Goal: Task Accomplishment & Management: Use online tool/utility

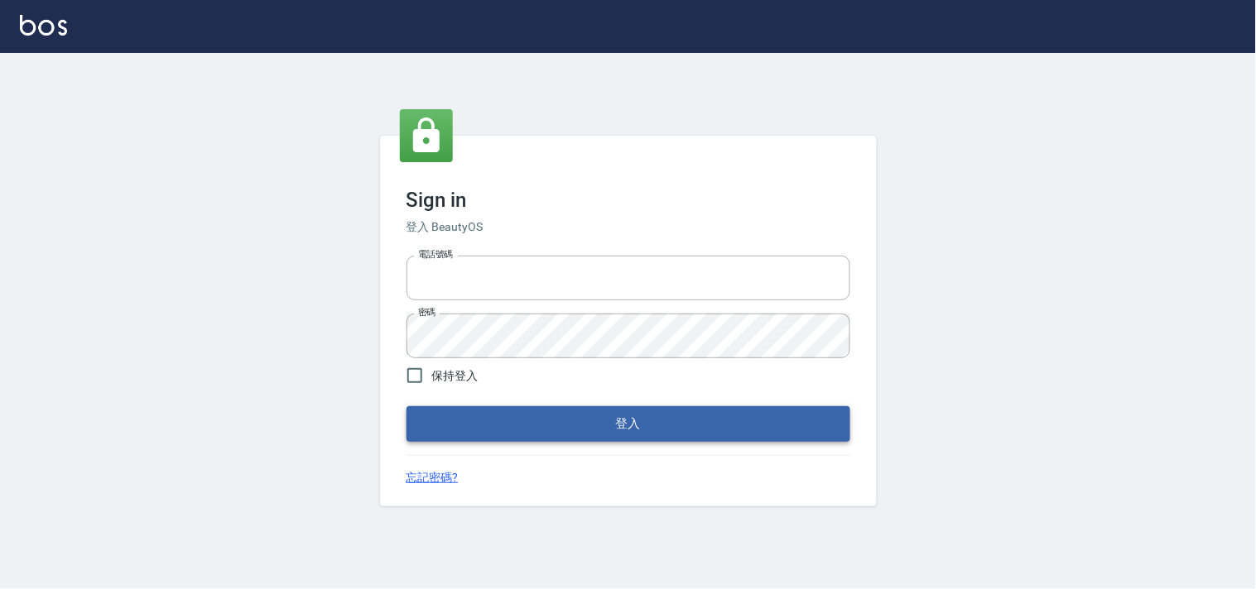
type input "28261007"
click at [614, 425] on button "登入" at bounding box center [628, 423] width 444 height 35
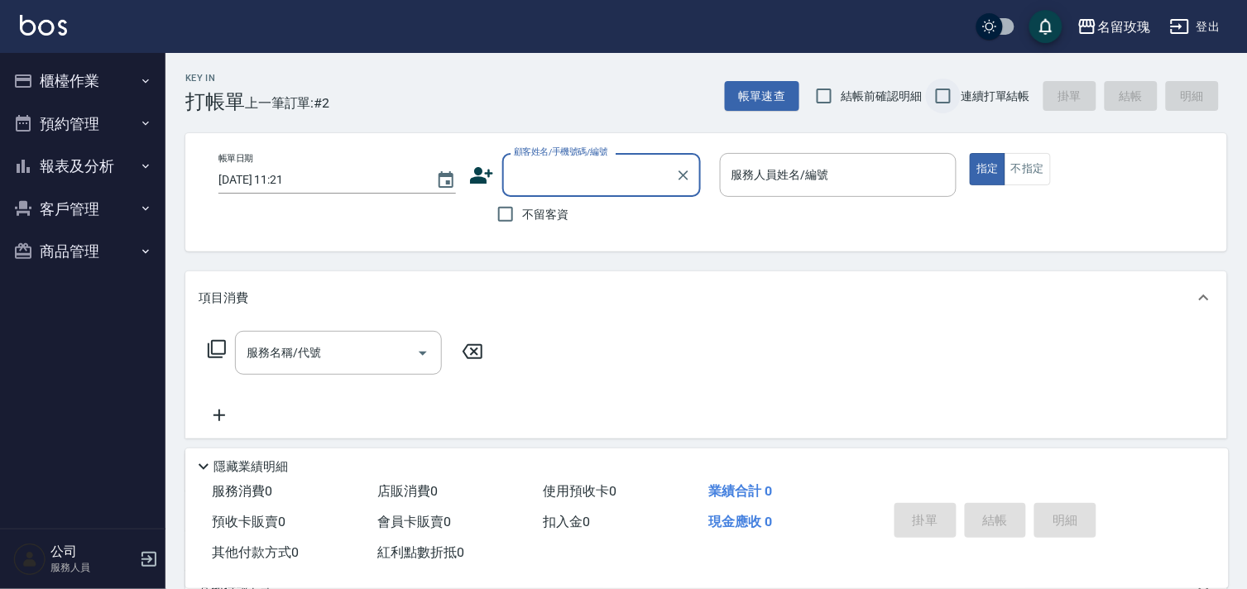
click at [940, 99] on input "連續打單結帳" at bounding box center [943, 96] width 35 height 35
checkbox input "true"
click at [557, 169] on div "顧客姓名/手機號碼/編號 顧客姓名/手機號碼/編號" at bounding box center [601, 175] width 199 height 44
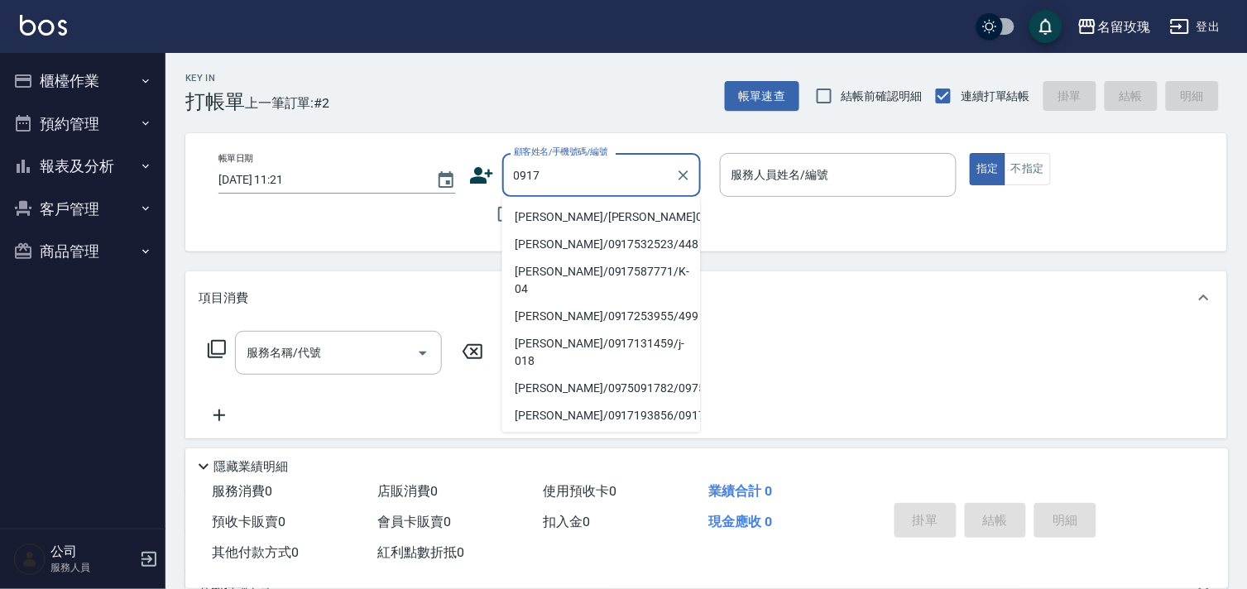
type input "0917"
click at [52, 75] on button "櫃檯作業" at bounding box center [83, 81] width 152 height 43
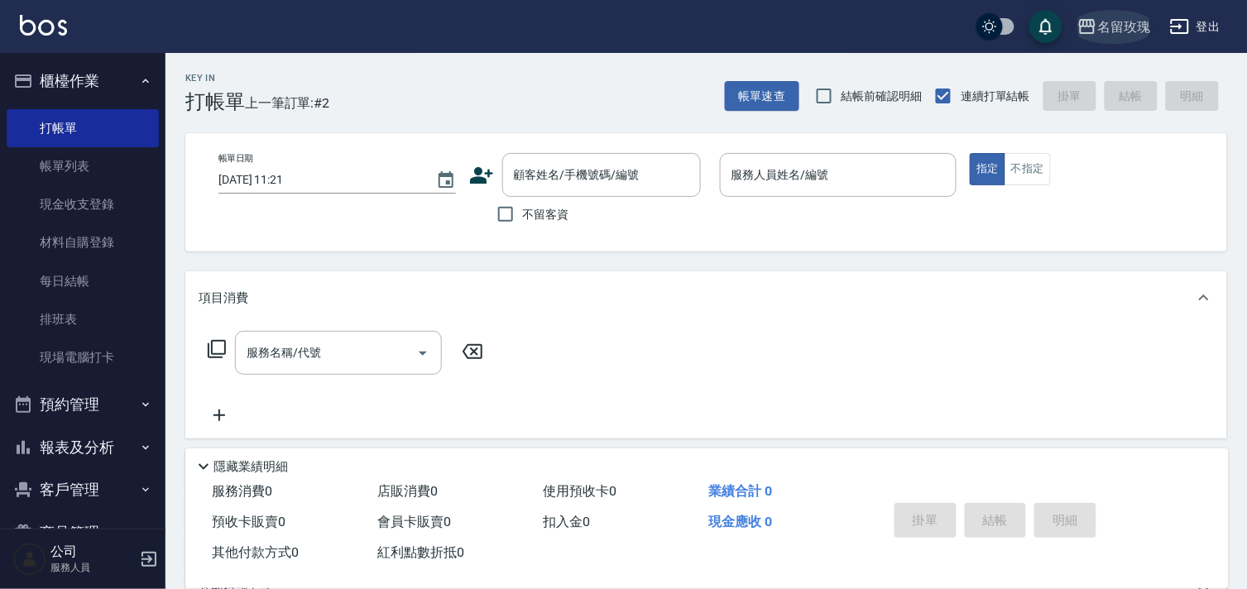
click at [1088, 25] on icon "button" at bounding box center [1087, 26] width 17 height 15
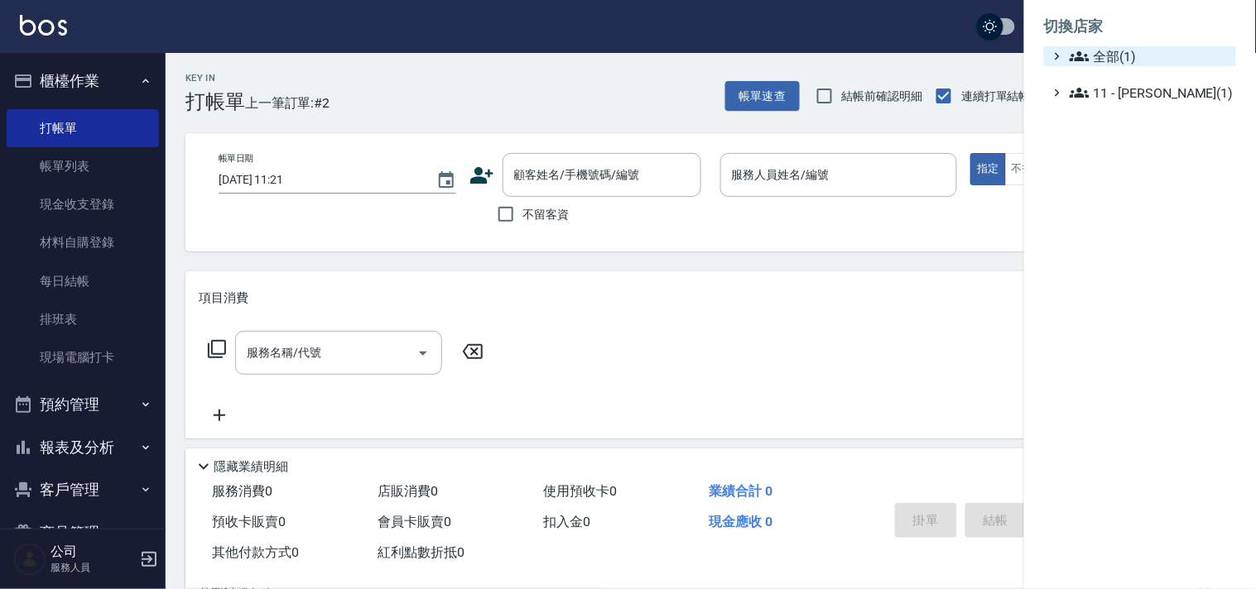
click at [1111, 60] on span "全部(1)" at bounding box center [1149, 56] width 160 height 20
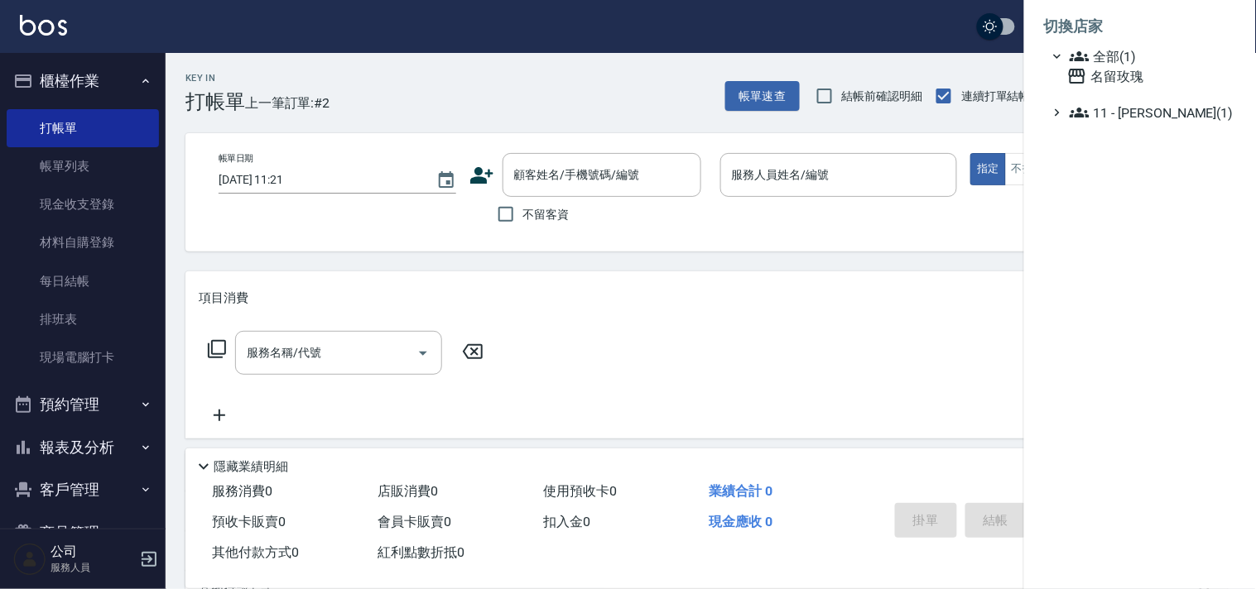
click at [945, 68] on div at bounding box center [628, 294] width 1256 height 589
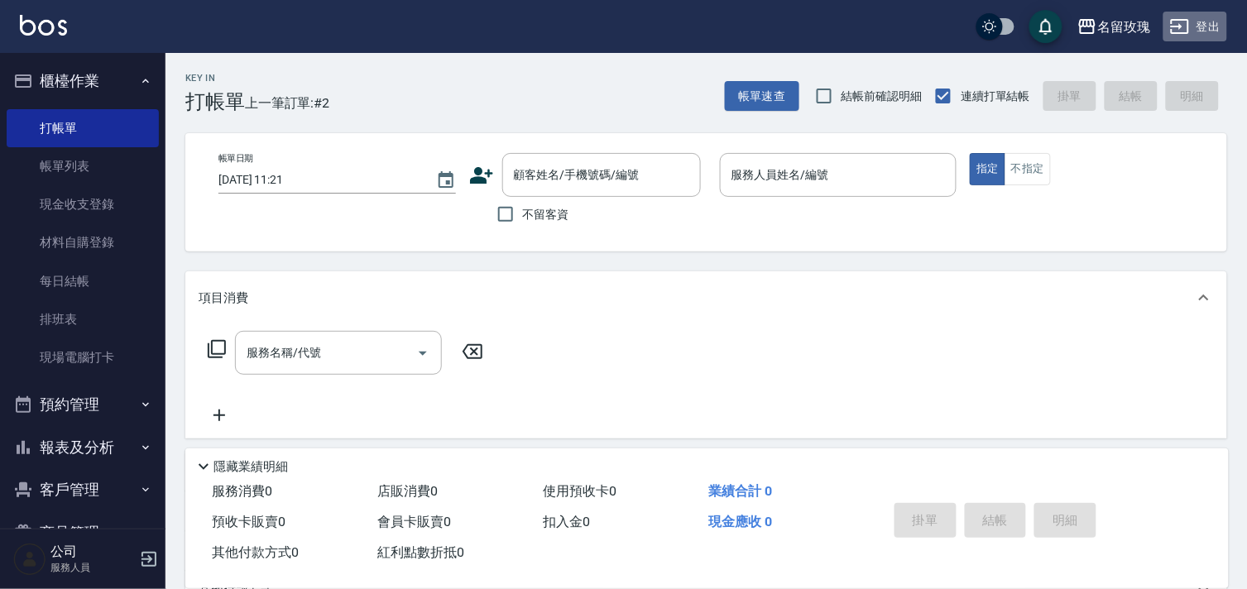
click at [1184, 19] on icon "button" at bounding box center [1180, 26] width 18 height 15
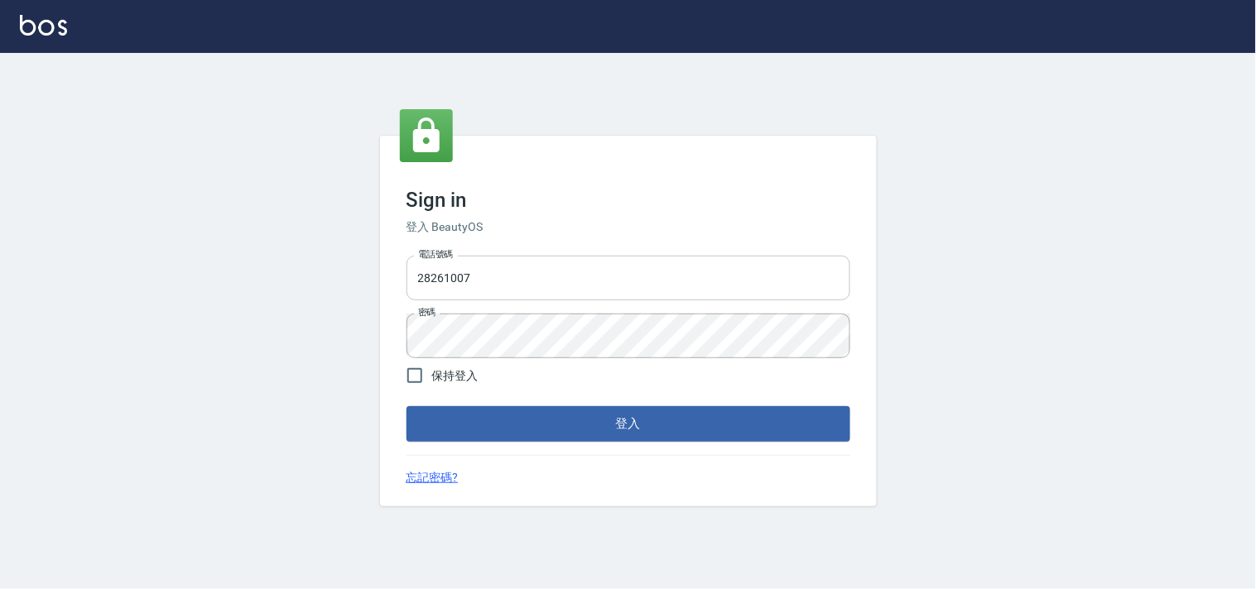
click at [478, 282] on input "28261007" at bounding box center [628, 278] width 444 height 45
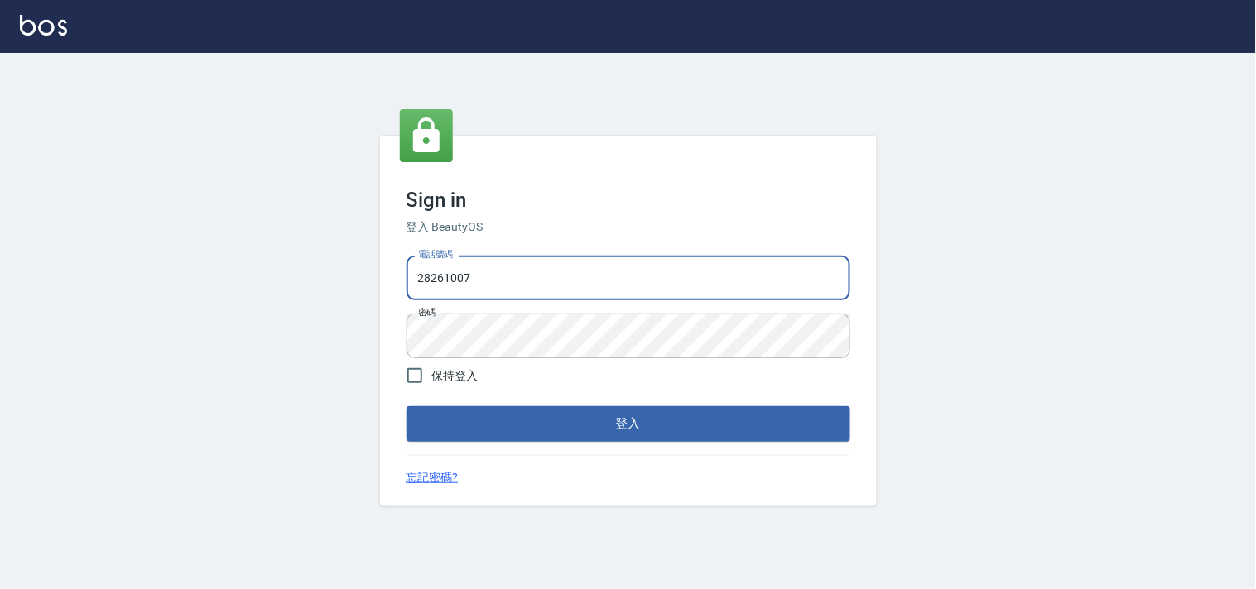
type input "28362778"
click at [533, 420] on button "登入" at bounding box center [628, 423] width 444 height 35
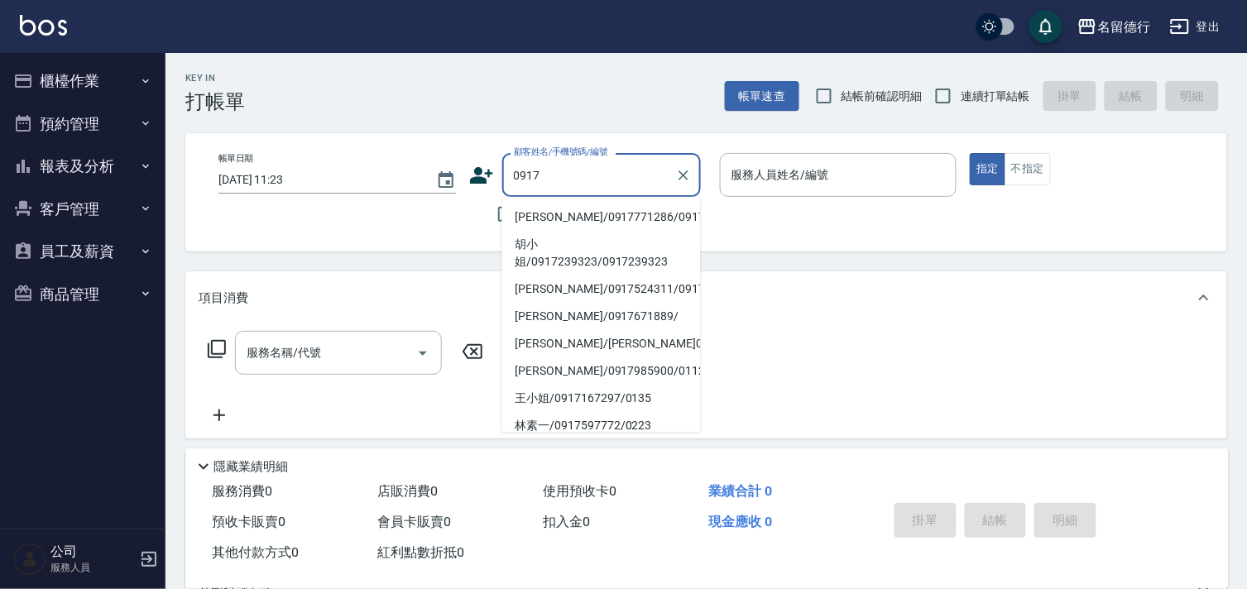
click at [578, 231] on li "[PERSON_NAME]/0917771286/0917771286" at bounding box center [601, 217] width 199 height 27
type input "[PERSON_NAME]/0917771286/0917771286"
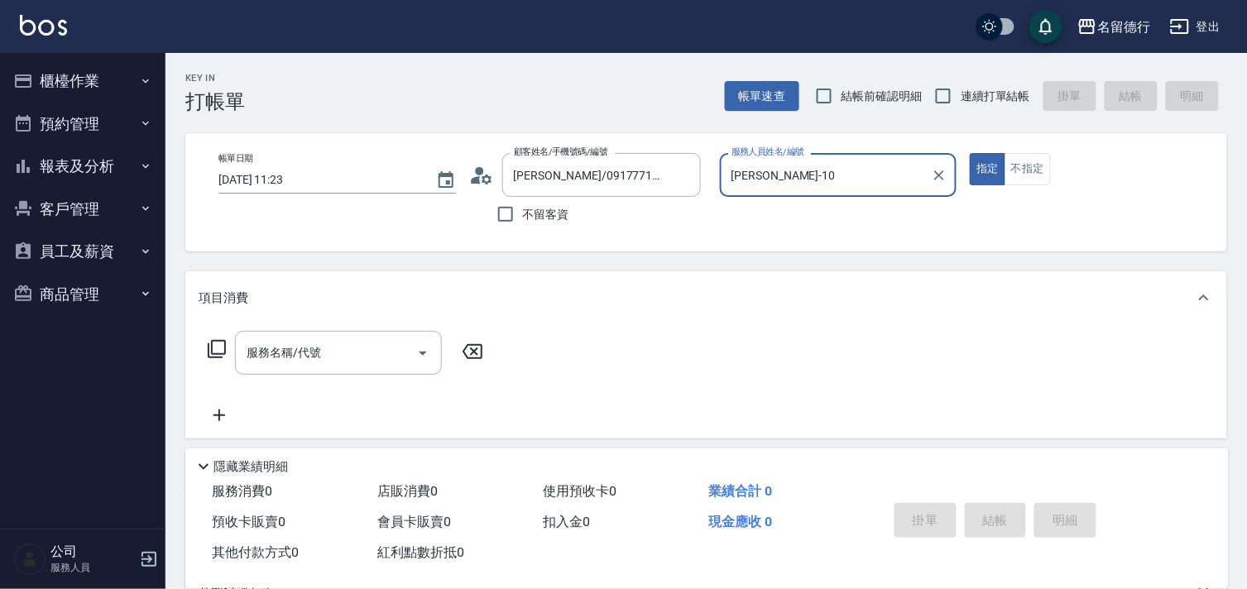
type input "[PERSON_NAME]-10"
click at [952, 96] on input "連續打單結帳" at bounding box center [943, 96] width 35 height 35
checkbox input "true"
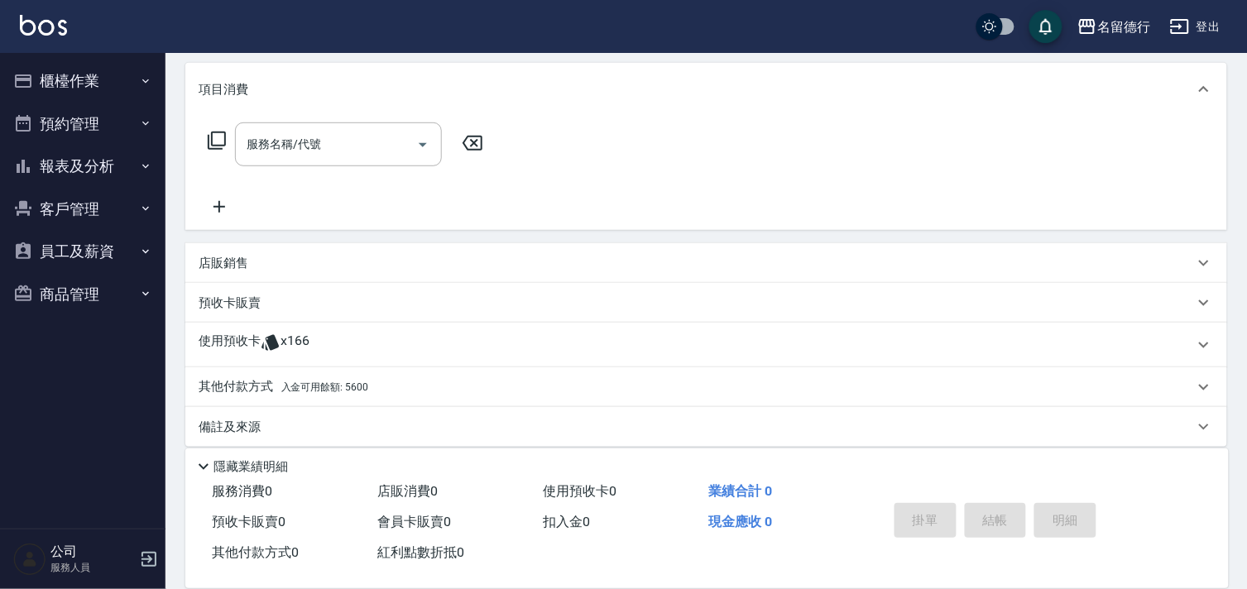
scroll to position [222, 0]
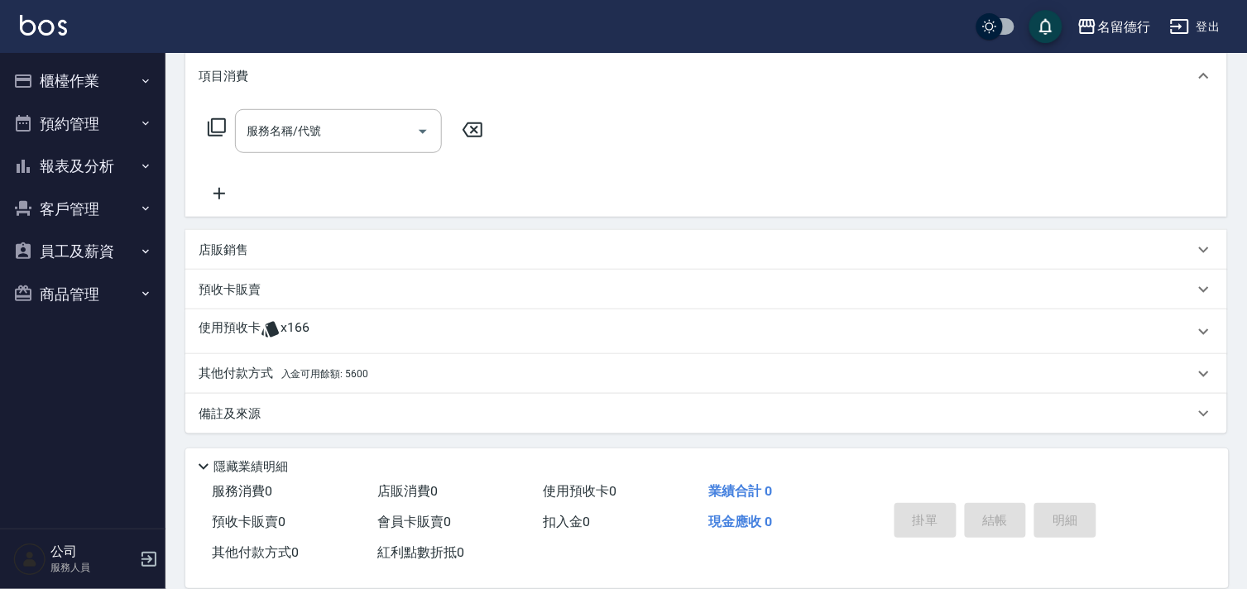
click at [271, 346] on div "使用預收卡 x166" at bounding box center [706, 332] width 1042 height 45
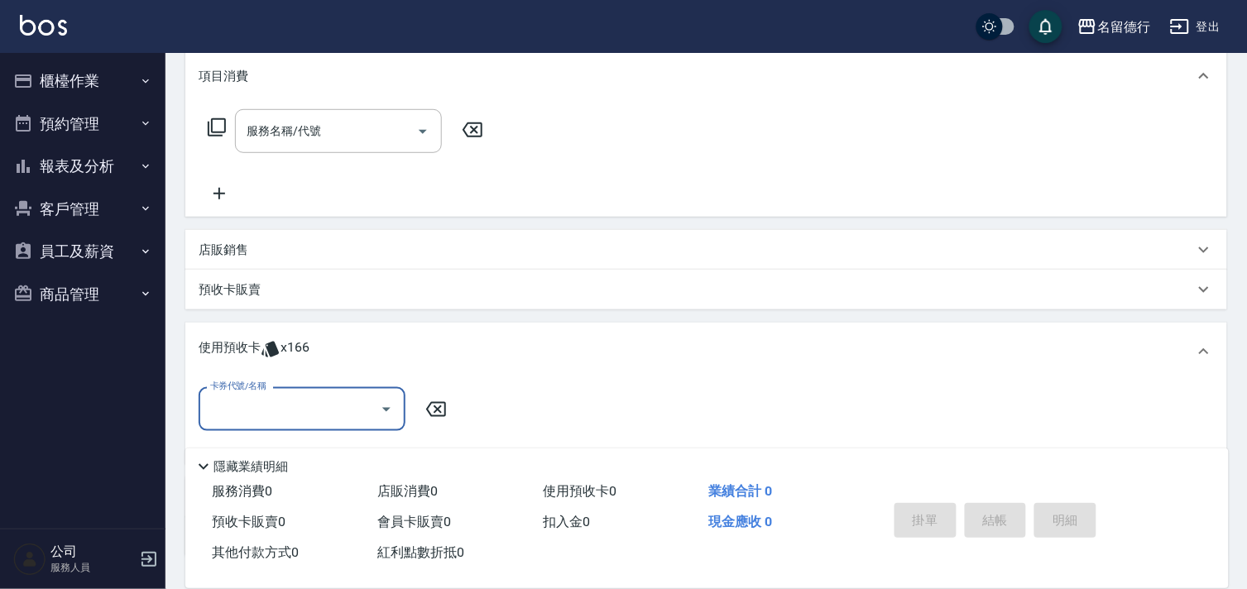
scroll to position [0, 0]
click at [292, 401] on input "卡券代號/名稱" at bounding box center [289, 409] width 167 height 29
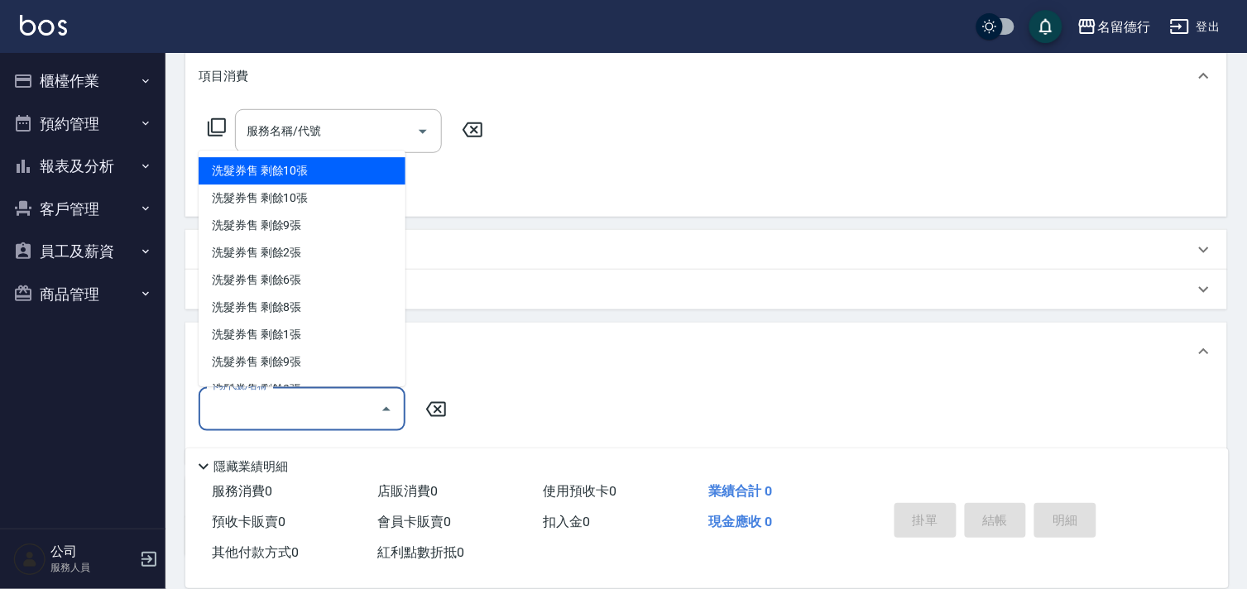
click at [276, 176] on div "洗髮券售 剩餘10張" at bounding box center [302, 171] width 207 height 27
type input "洗髮券售"
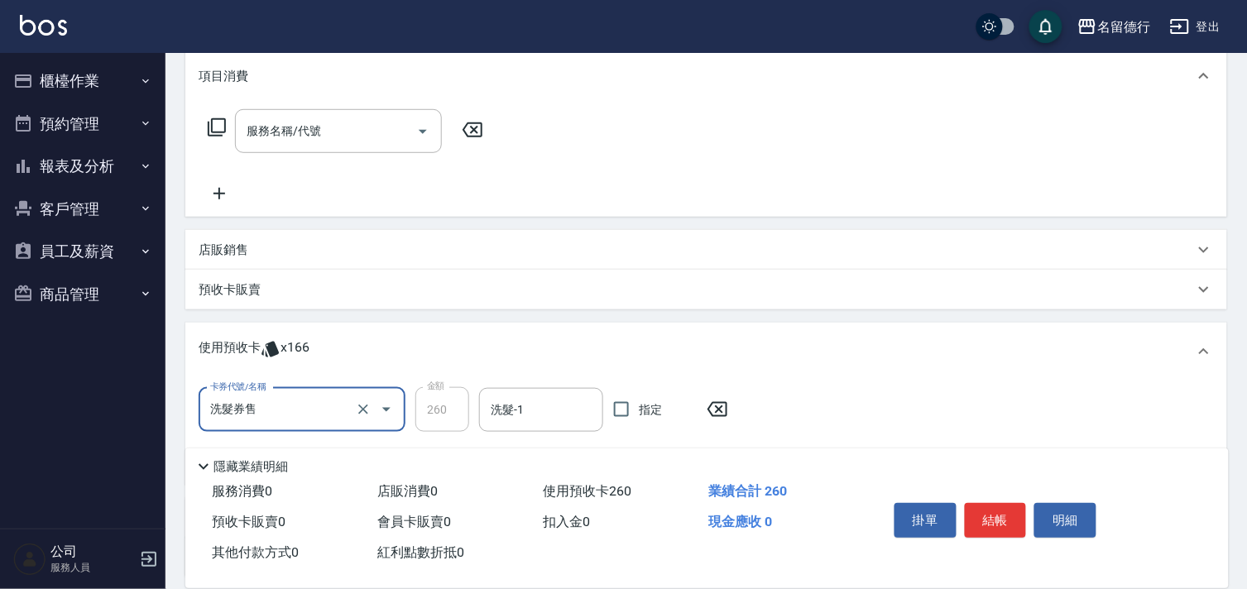
click at [282, 401] on input "洗髮券售" at bounding box center [279, 410] width 146 height 29
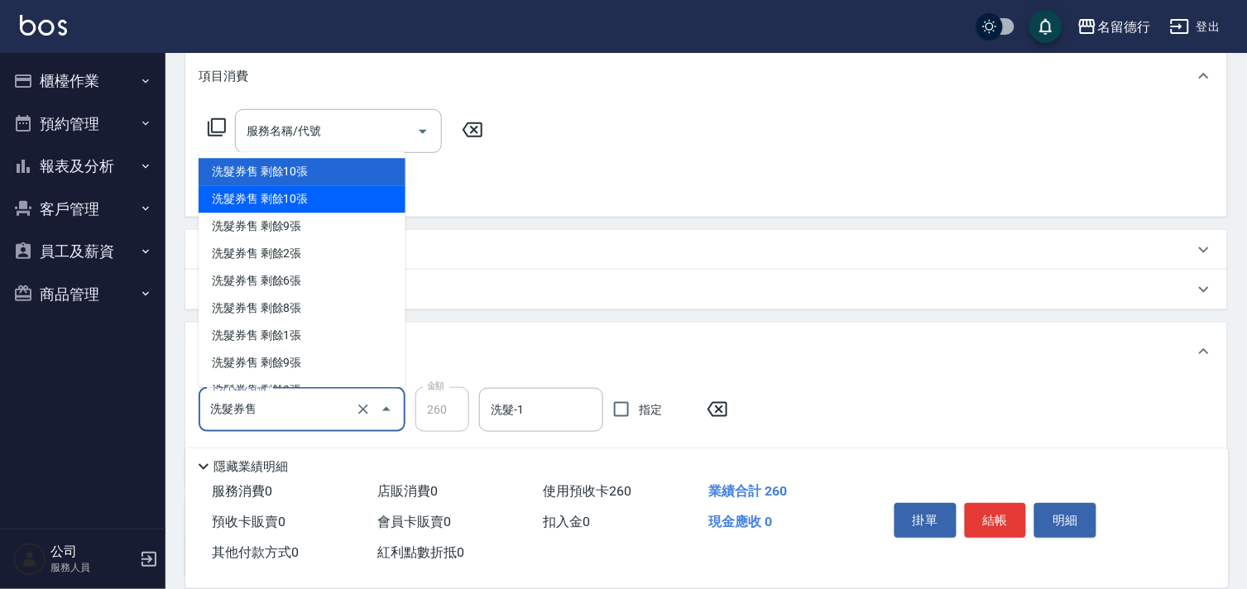
click at [267, 204] on div "洗髮券售 剩餘10張" at bounding box center [302, 199] width 207 height 27
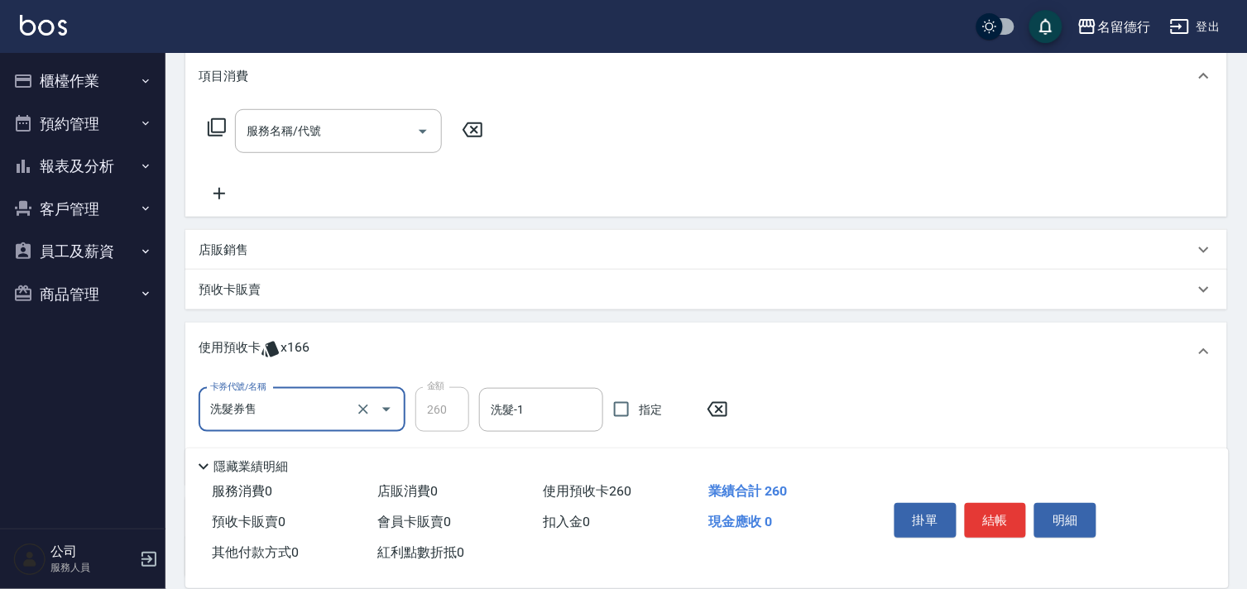
click at [277, 411] on input "洗髮券售" at bounding box center [279, 410] width 146 height 29
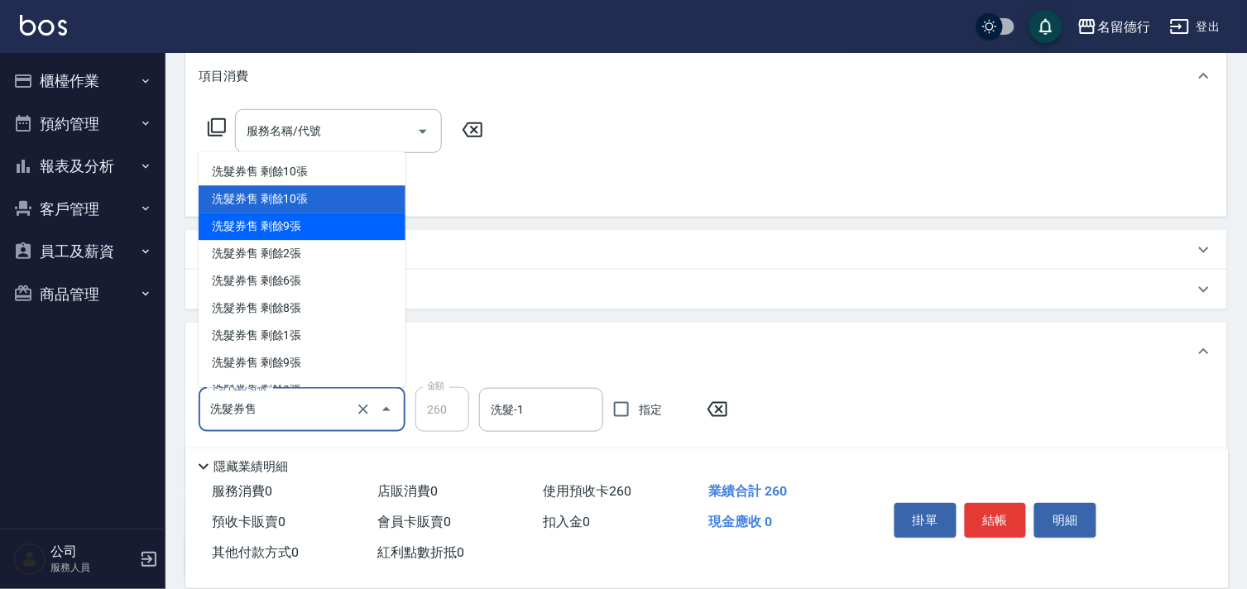
click at [248, 232] on div "洗髮券售 剩餘9張" at bounding box center [302, 227] width 207 height 27
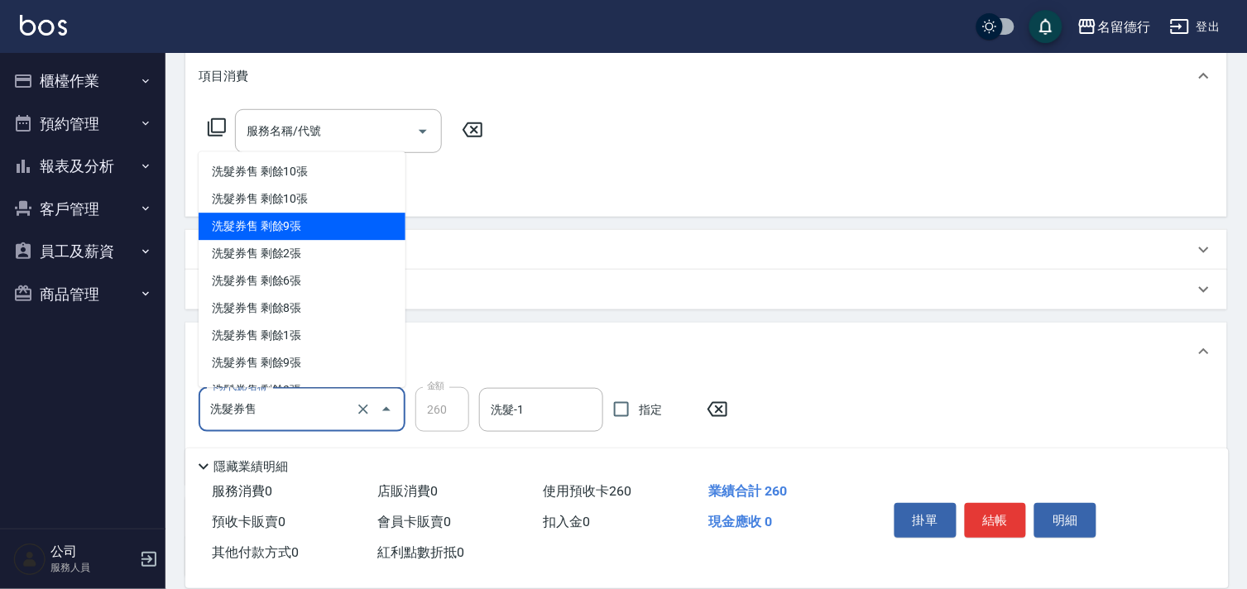
click at [280, 403] on input "洗髮券售" at bounding box center [279, 410] width 146 height 29
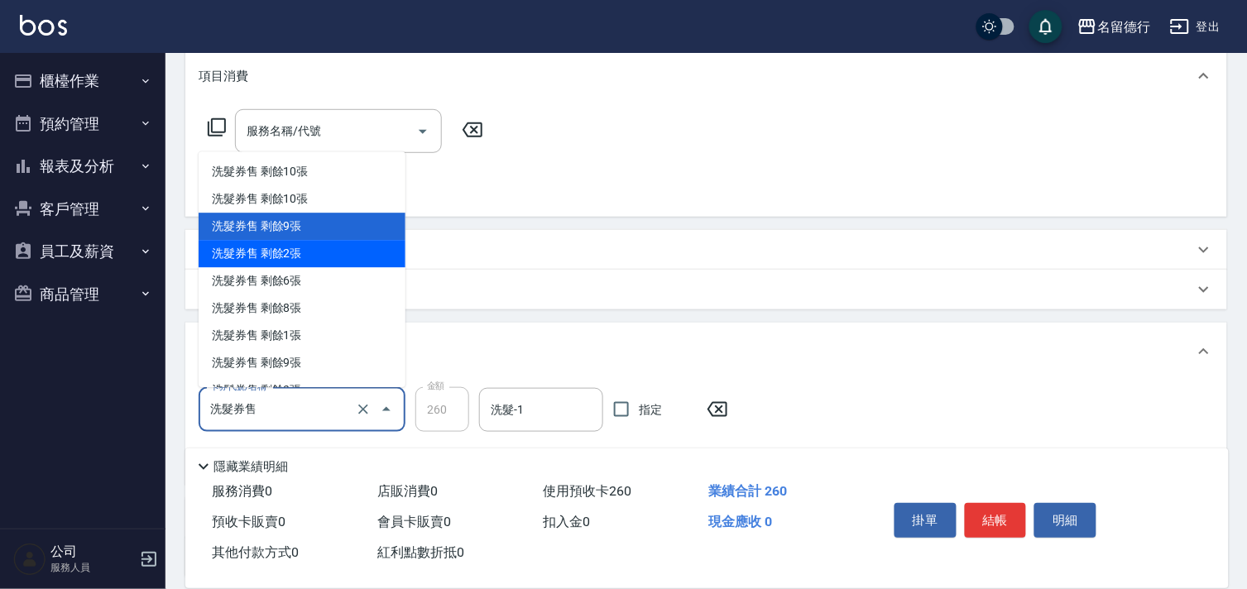
click at [267, 243] on div "洗髮券售 剩餘2張" at bounding box center [302, 254] width 207 height 27
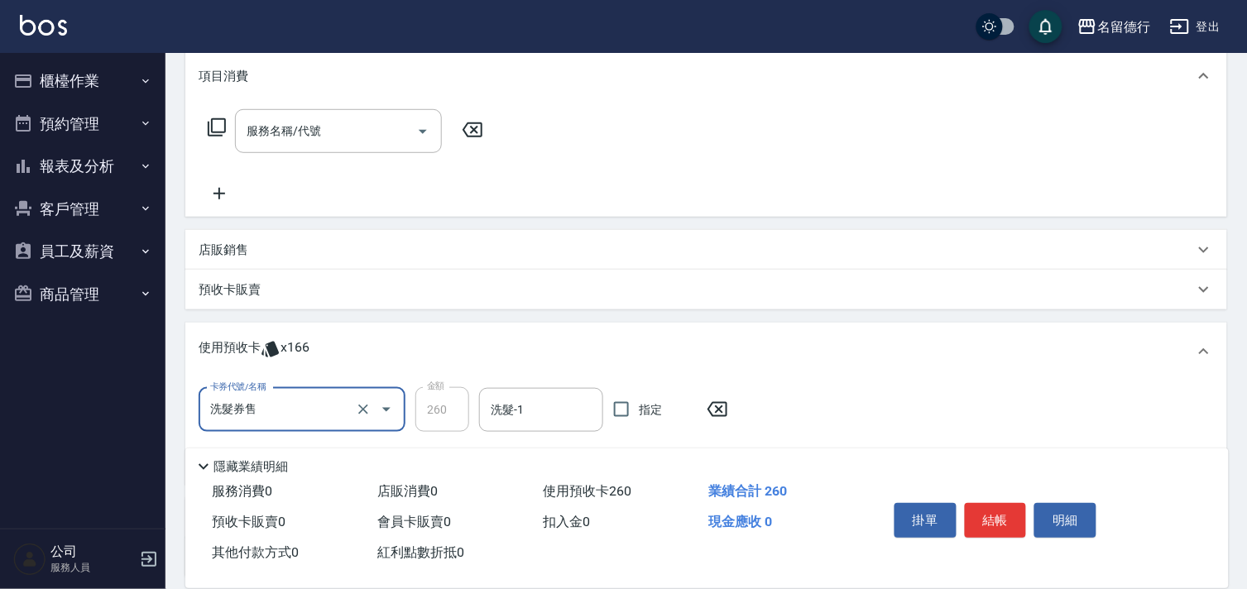
click at [304, 408] on input "洗髮券售" at bounding box center [279, 410] width 146 height 29
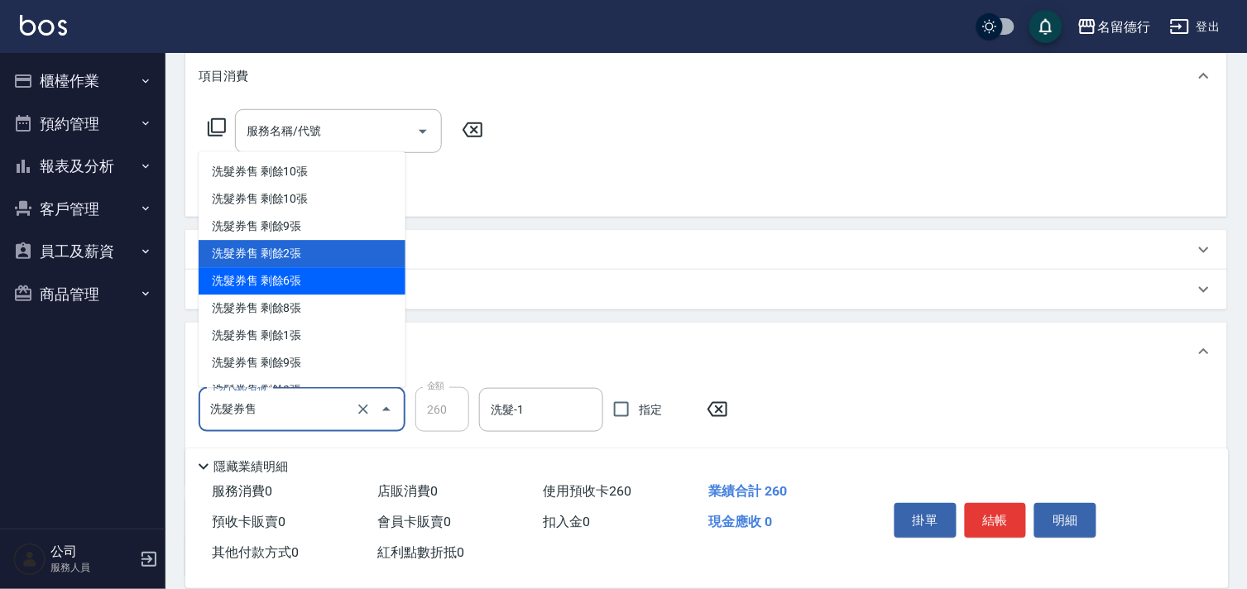
click at [279, 283] on div "洗髮券售 剩餘6張" at bounding box center [302, 281] width 207 height 27
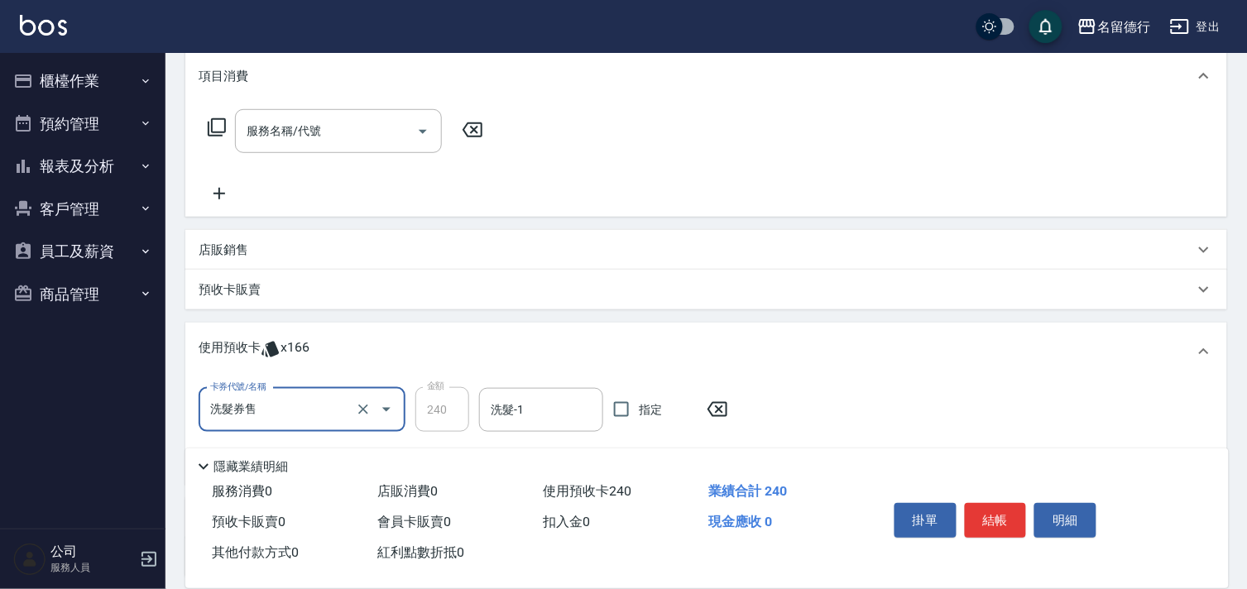
click at [288, 404] on input "洗髮券售" at bounding box center [279, 410] width 146 height 29
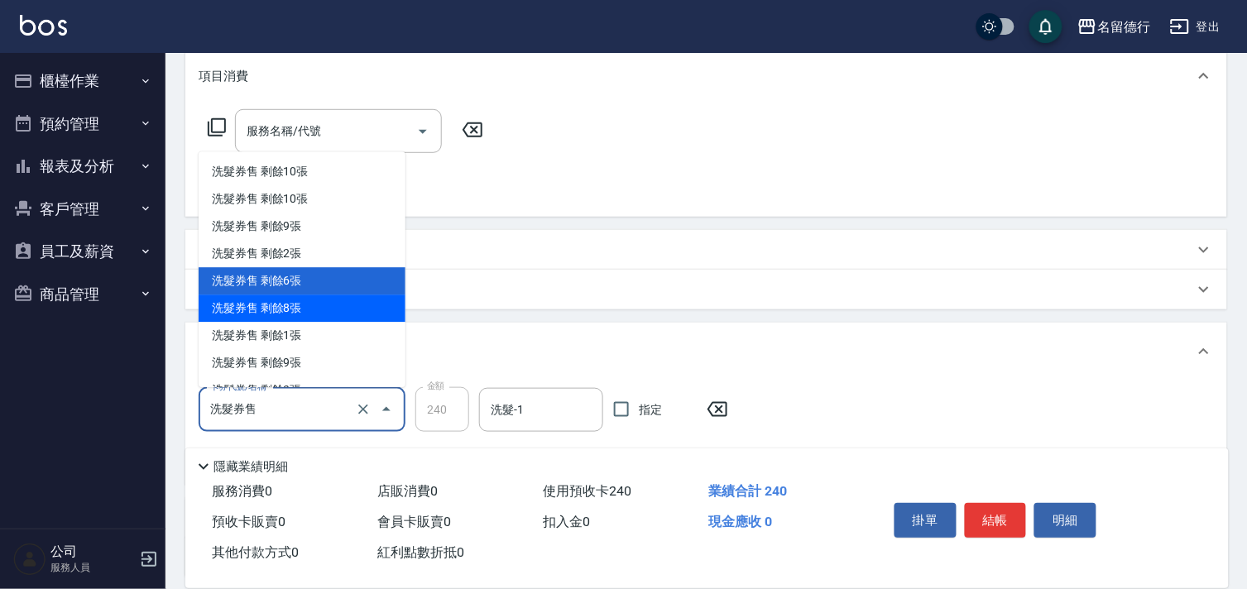
click at [265, 319] on div "洗髮券售 剩餘8張" at bounding box center [302, 308] width 207 height 27
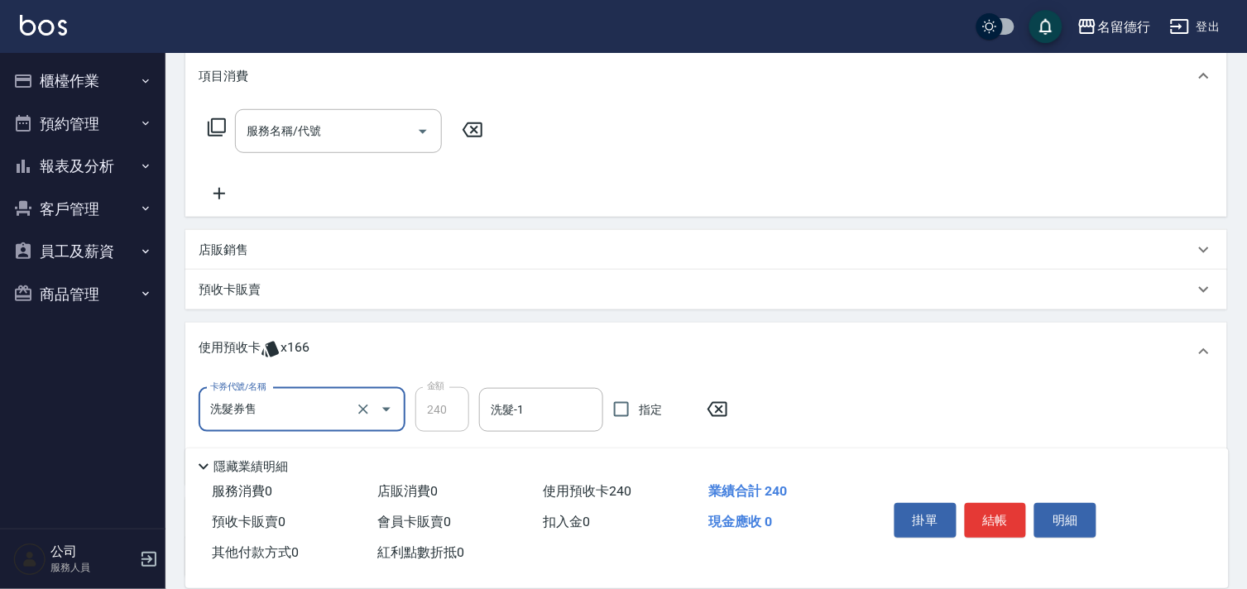
click at [277, 415] on input "洗髮券售" at bounding box center [279, 410] width 146 height 29
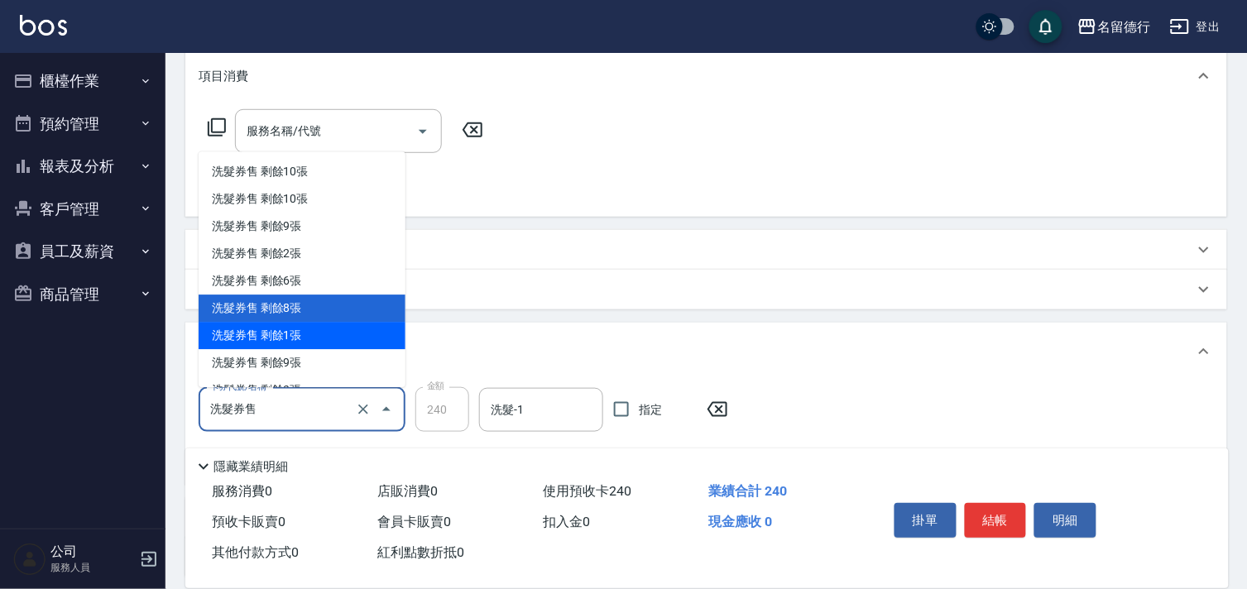
click at [259, 339] on div "洗髮券售 剩餘1張" at bounding box center [302, 336] width 207 height 27
type input "300"
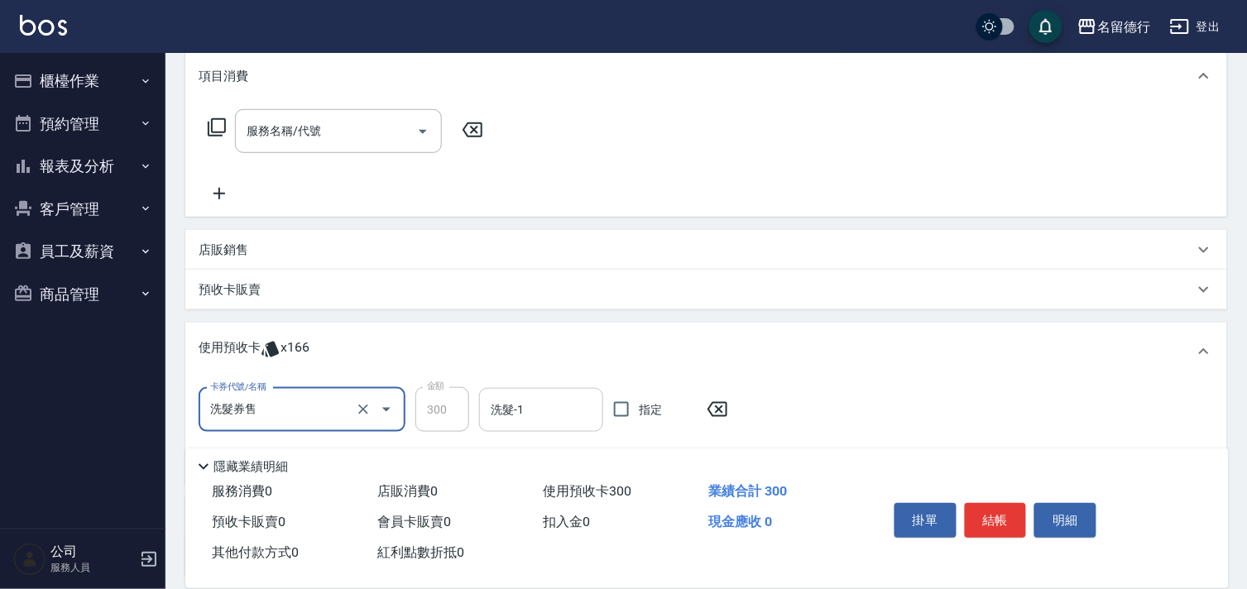
click at [515, 420] on input "洗髮-1" at bounding box center [541, 410] width 109 height 29
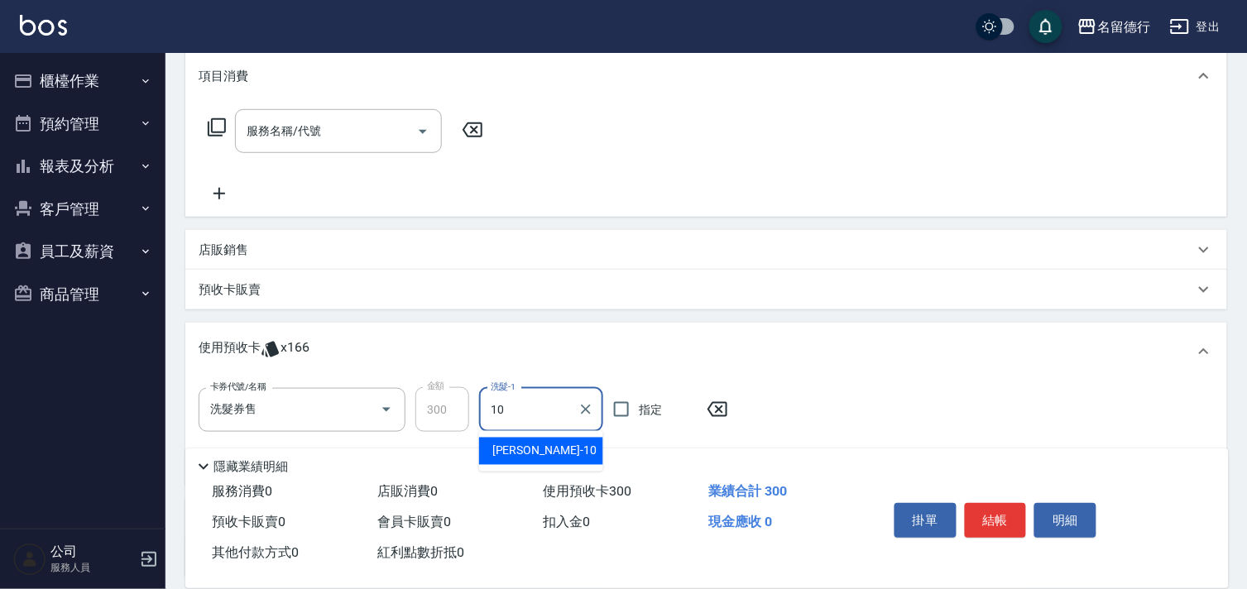
type input "[PERSON_NAME]-10"
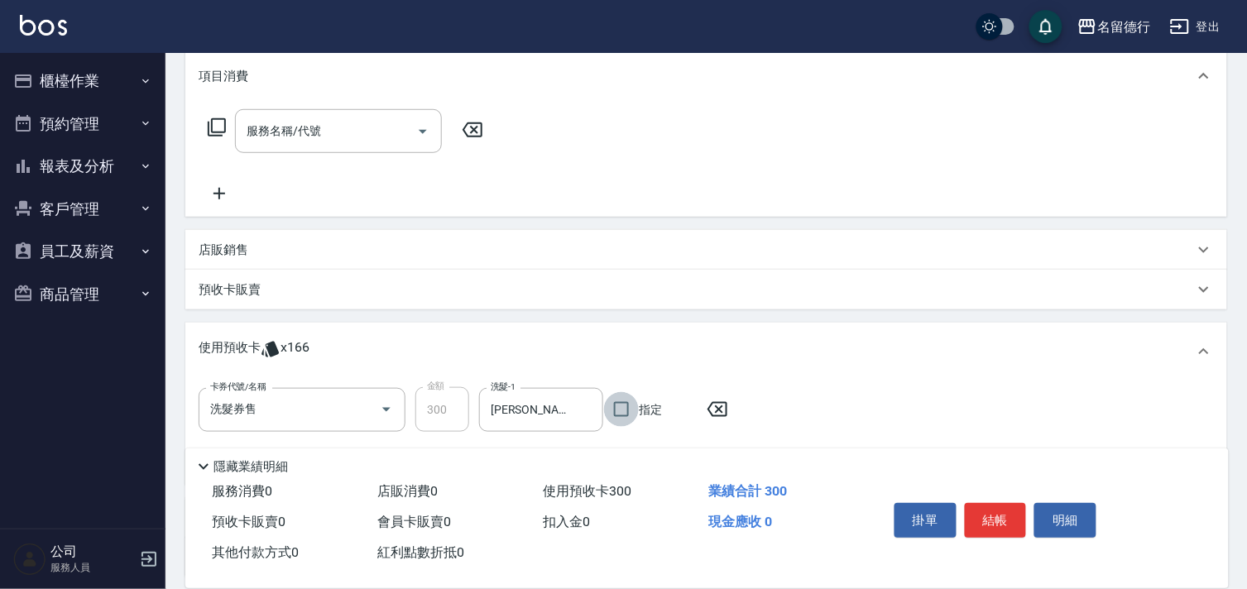
click at [626, 412] on input "指定" at bounding box center [621, 409] width 35 height 35
checkbox input "true"
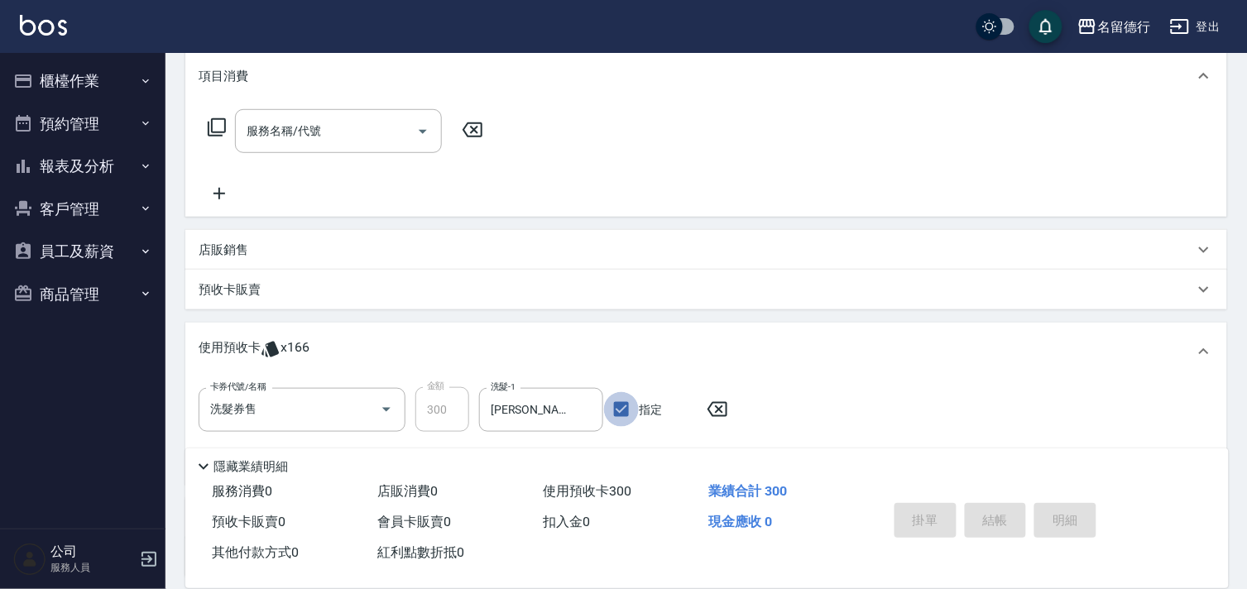
type input "[DATE] 11:24"
